Goal: Book appointment/travel/reservation

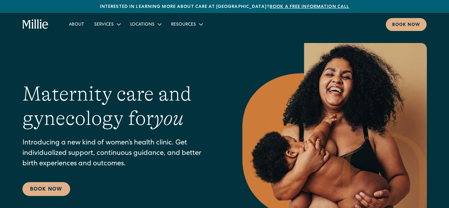
click at [290, 7] on link "Book a free information call" at bounding box center [310, 7] width 80 height 4
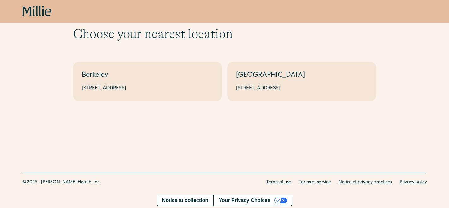
scroll to position [25, 0]
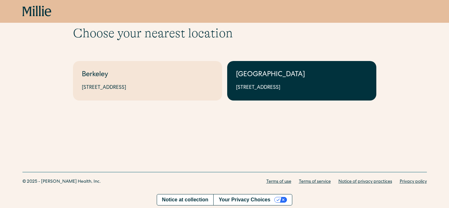
click at [307, 78] on div "[GEOGRAPHIC_DATA]" at bounding box center [301, 75] width 131 height 10
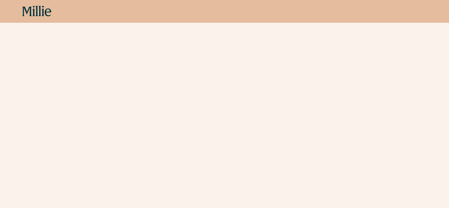
scroll to position [138, 0]
